Goal: Find specific page/section: Find specific page/section

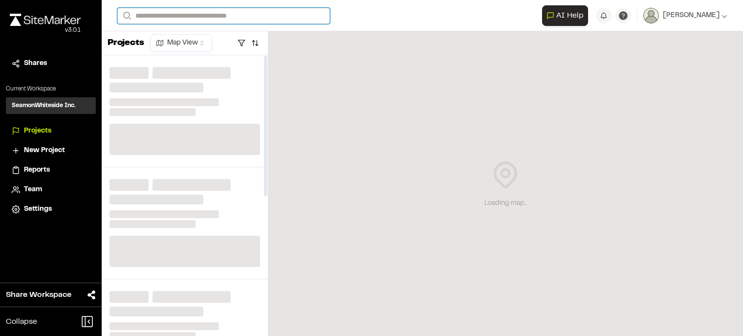
click at [198, 17] on input "Search" at bounding box center [223, 16] width 213 height 16
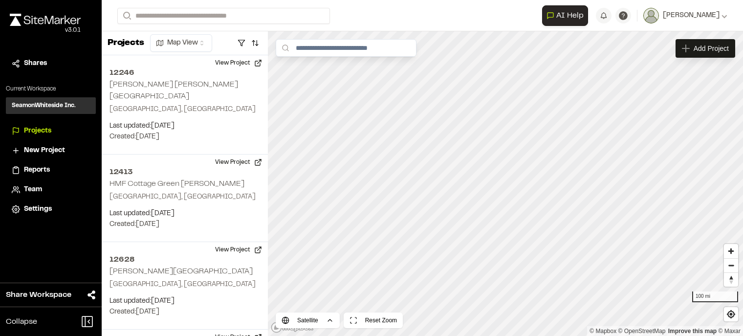
click at [190, 52] on p "8998 [PERSON_NAME][GEOGRAPHIC_DATA]" at bounding box center [196, 52] width 144 height 12
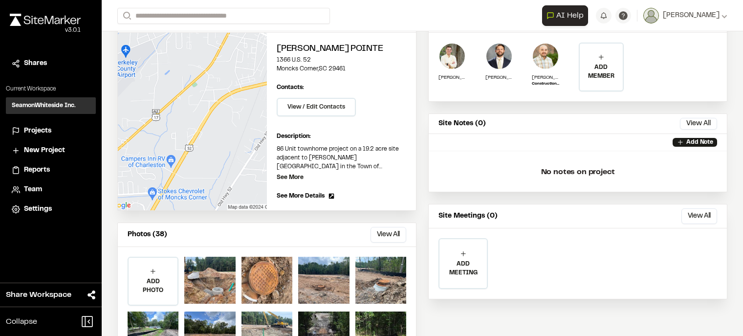
scroll to position [152, 0]
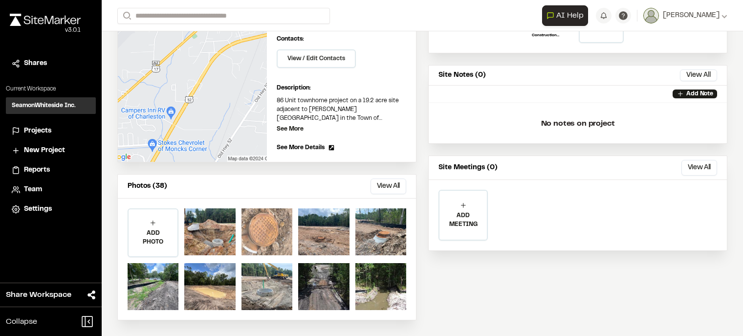
click at [269, 226] on div at bounding box center [266, 231] width 51 height 47
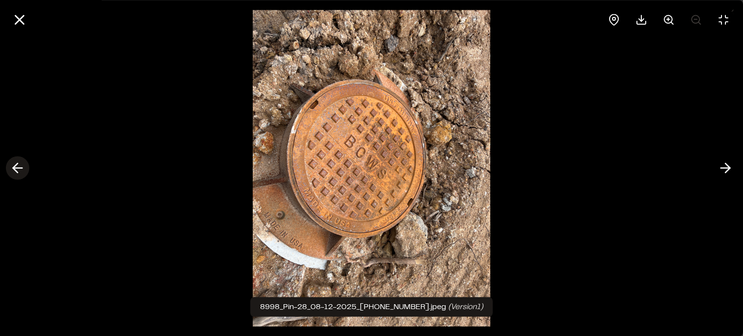
click at [19, 170] on icon at bounding box center [18, 168] width 16 height 17
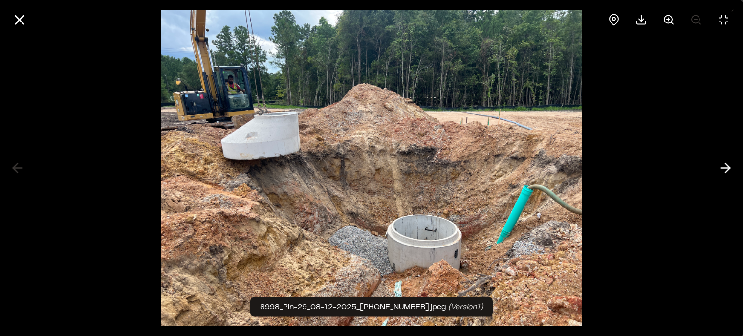
click at [19, 170] on div at bounding box center [371, 168] width 743 height 336
click at [727, 167] on icon at bounding box center [726, 168] width 16 height 17
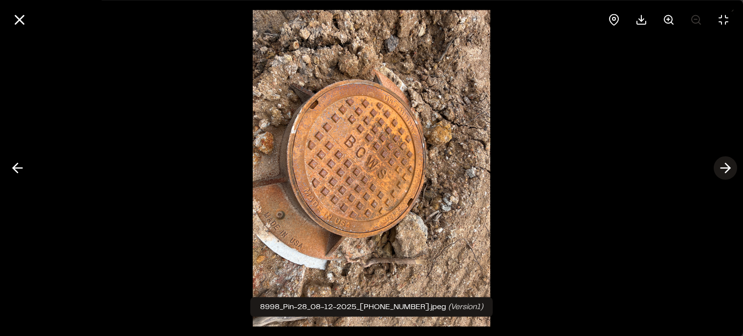
click at [727, 167] on icon at bounding box center [726, 168] width 16 height 17
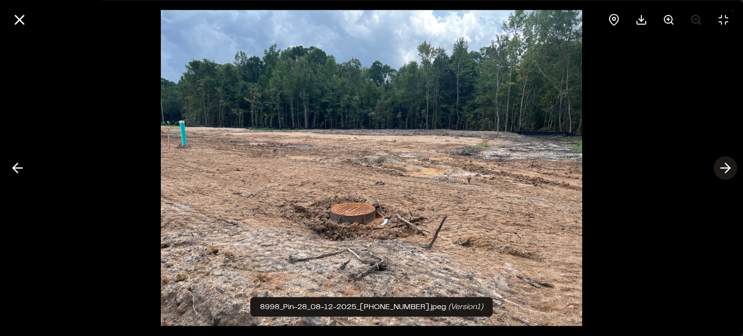
click at [727, 167] on icon at bounding box center [726, 168] width 16 height 17
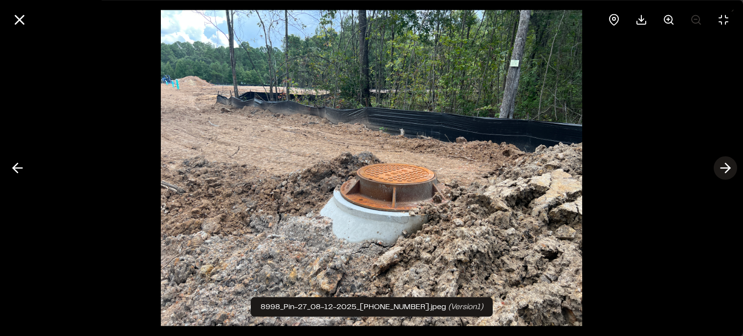
click at [726, 165] on polyline at bounding box center [727, 167] width 4 height 9
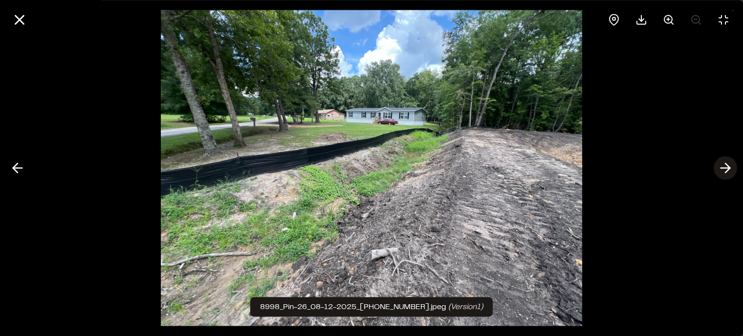
click at [722, 168] on line at bounding box center [725, 168] width 9 height 0
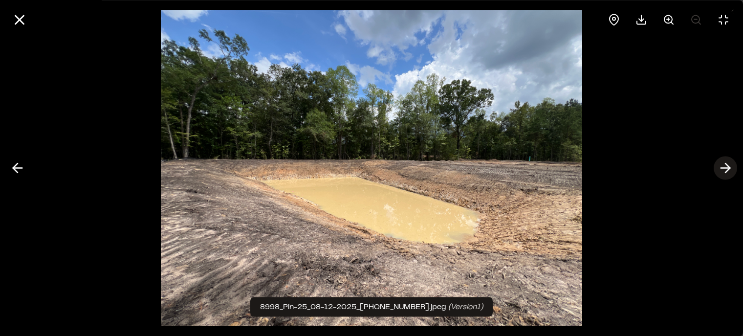
click at [722, 168] on line at bounding box center [725, 168] width 9 height 0
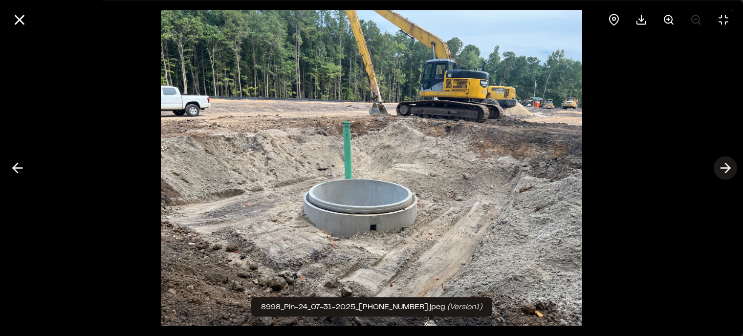
click at [722, 168] on line at bounding box center [725, 168] width 9 height 0
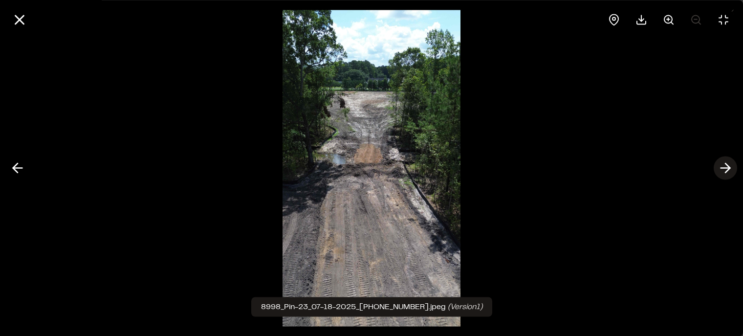
click at [722, 168] on line at bounding box center [725, 168] width 9 height 0
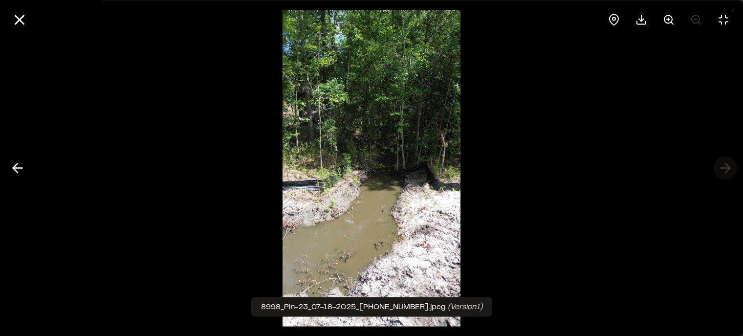
click at [722, 168] on div at bounding box center [371, 168] width 743 height 336
click at [27, 165] on button at bounding box center [17, 167] width 23 height 23
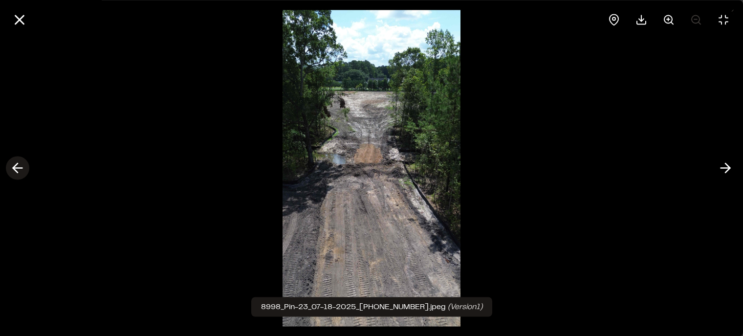
click at [22, 164] on icon at bounding box center [18, 168] width 16 height 17
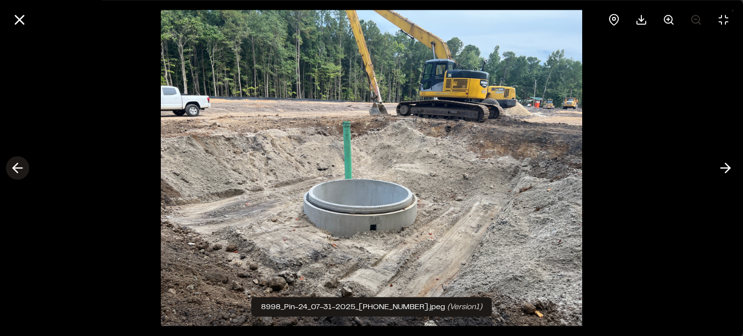
click at [22, 164] on icon at bounding box center [18, 168] width 16 height 17
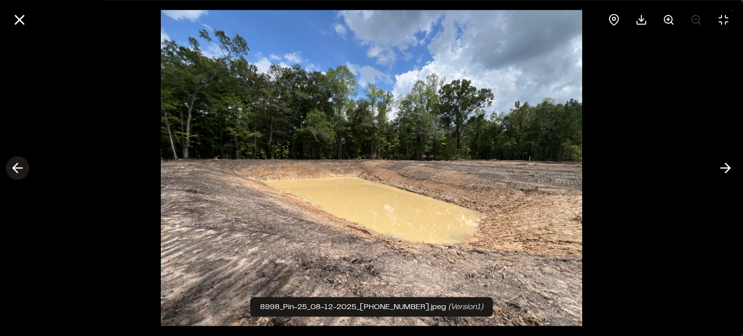
click at [22, 164] on icon at bounding box center [18, 168] width 16 height 17
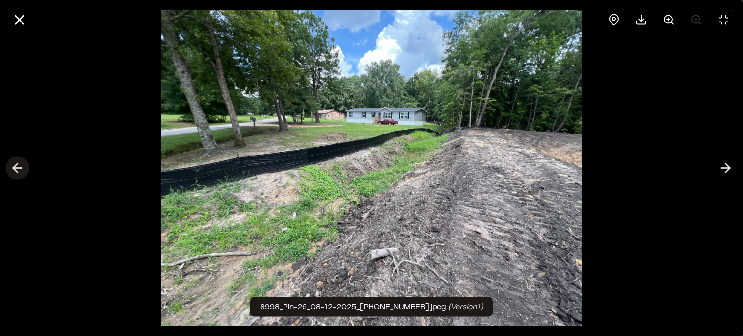
click at [22, 164] on icon at bounding box center [18, 168] width 16 height 17
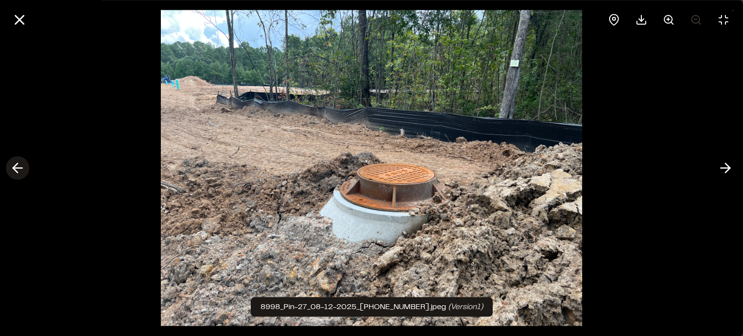
click at [22, 164] on icon at bounding box center [18, 168] width 16 height 17
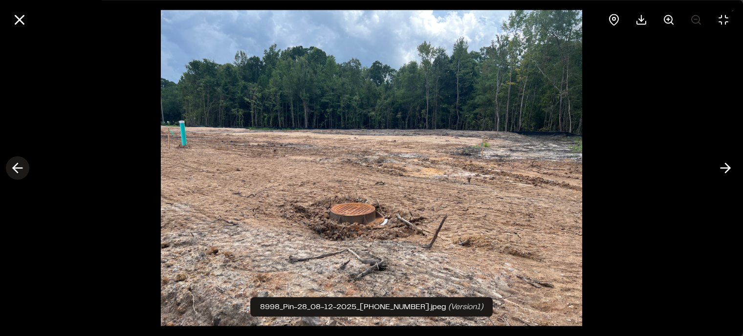
click at [22, 164] on icon at bounding box center [18, 168] width 16 height 17
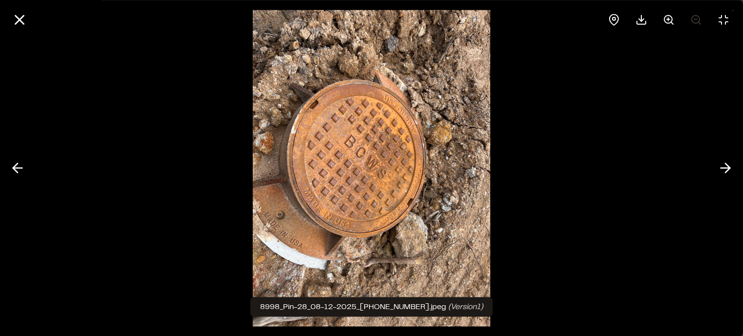
click at [22, 100] on div at bounding box center [371, 168] width 743 height 336
